Goal: Task Accomplishment & Management: Use online tool/utility

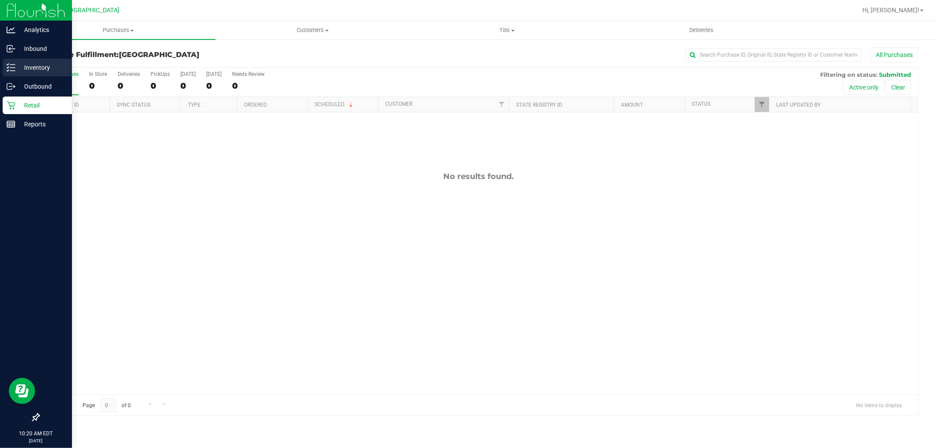
click at [21, 70] on p "Inventory" at bounding box center [41, 67] width 53 height 11
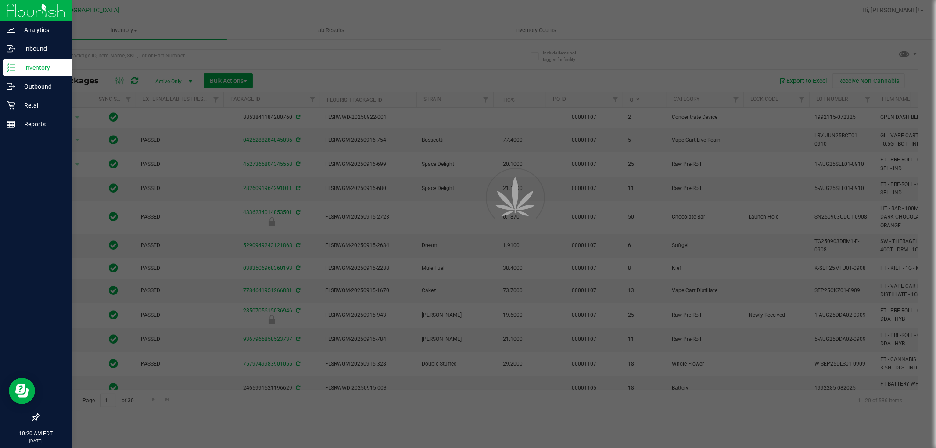
click at [528, 34] on div at bounding box center [468, 224] width 936 height 448
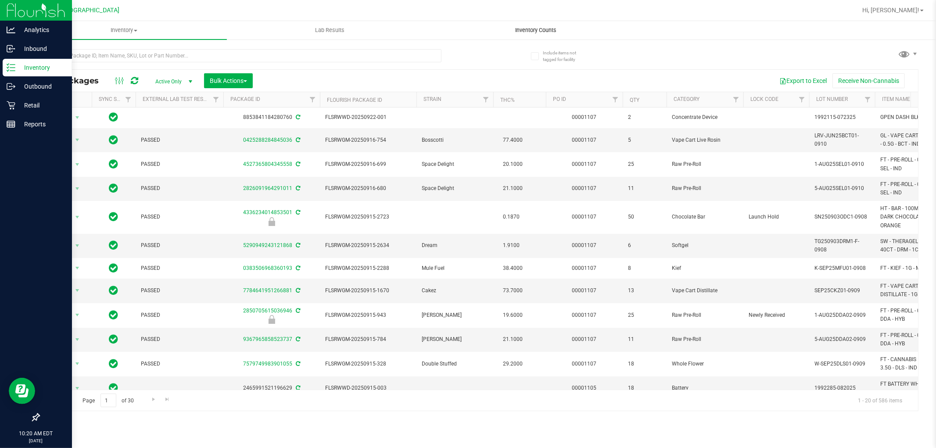
click at [528, 33] on span "Inventory Counts" at bounding box center [535, 30] width 65 height 8
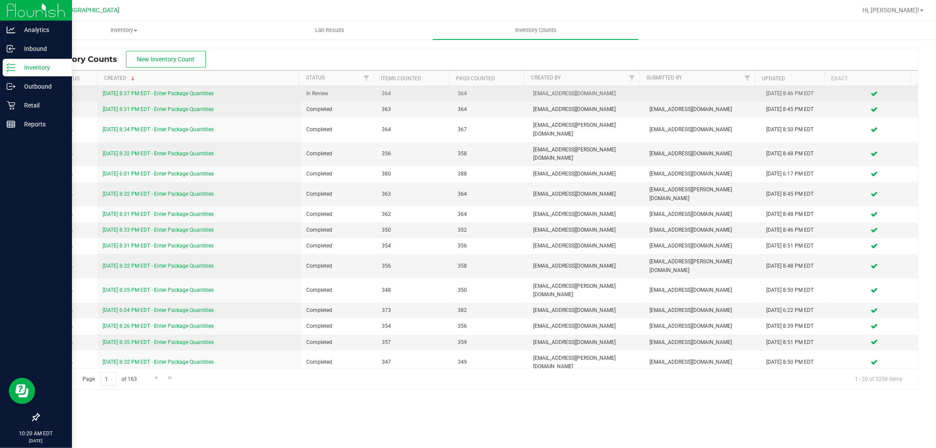
click at [108, 93] on link "[DATE] 8:37 PM EDT - Enter Package Quantities" at bounding box center [158, 93] width 111 height 6
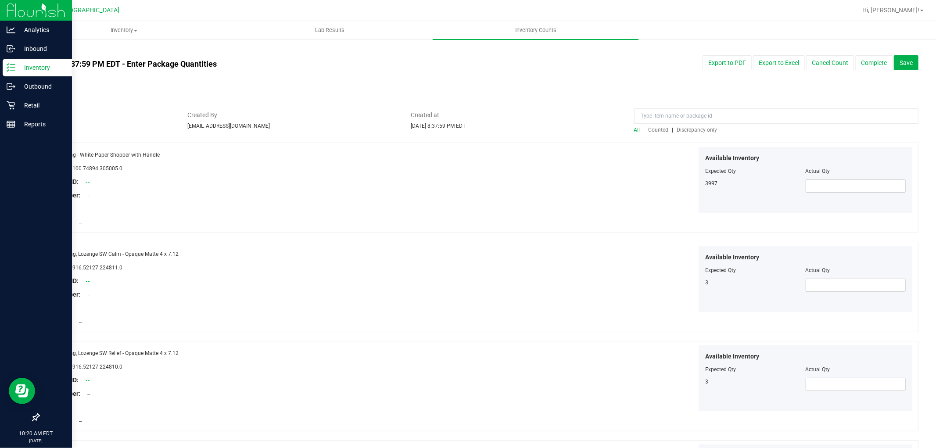
click at [694, 130] on span "Discrepancy only" at bounding box center [697, 130] width 40 height 6
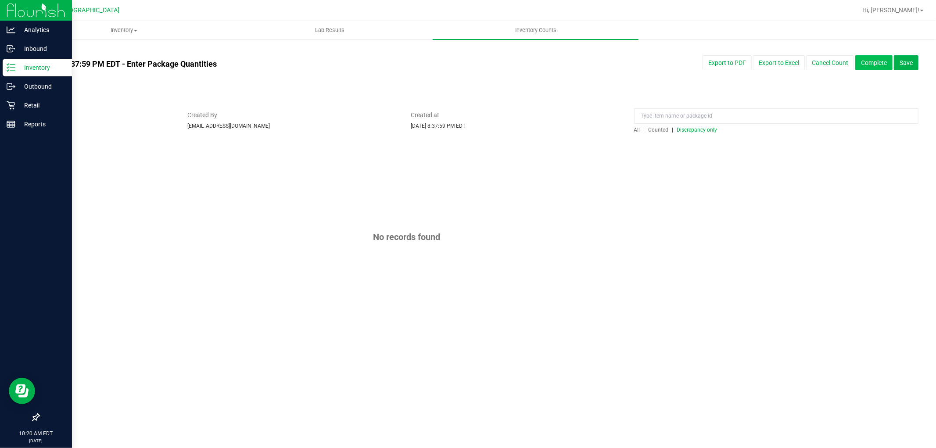
click at [872, 64] on button "Complete" at bounding box center [873, 62] width 37 height 15
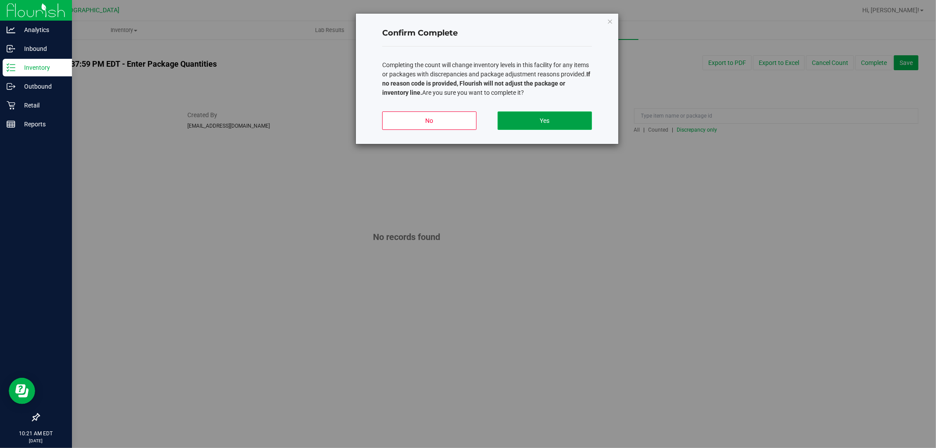
click at [531, 116] on button "Yes" at bounding box center [545, 120] width 94 height 18
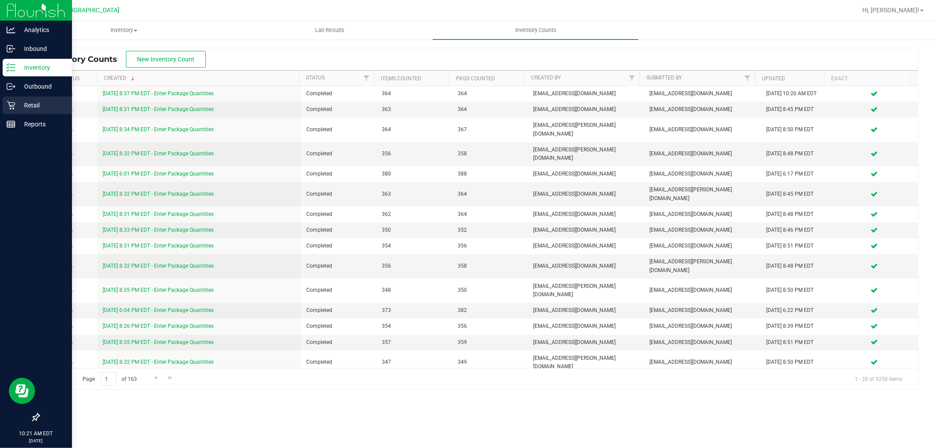
click at [26, 109] on p "Retail" at bounding box center [41, 105] width 53 height 11
